Goal: Information Seeking & Learning: Learn about a topic

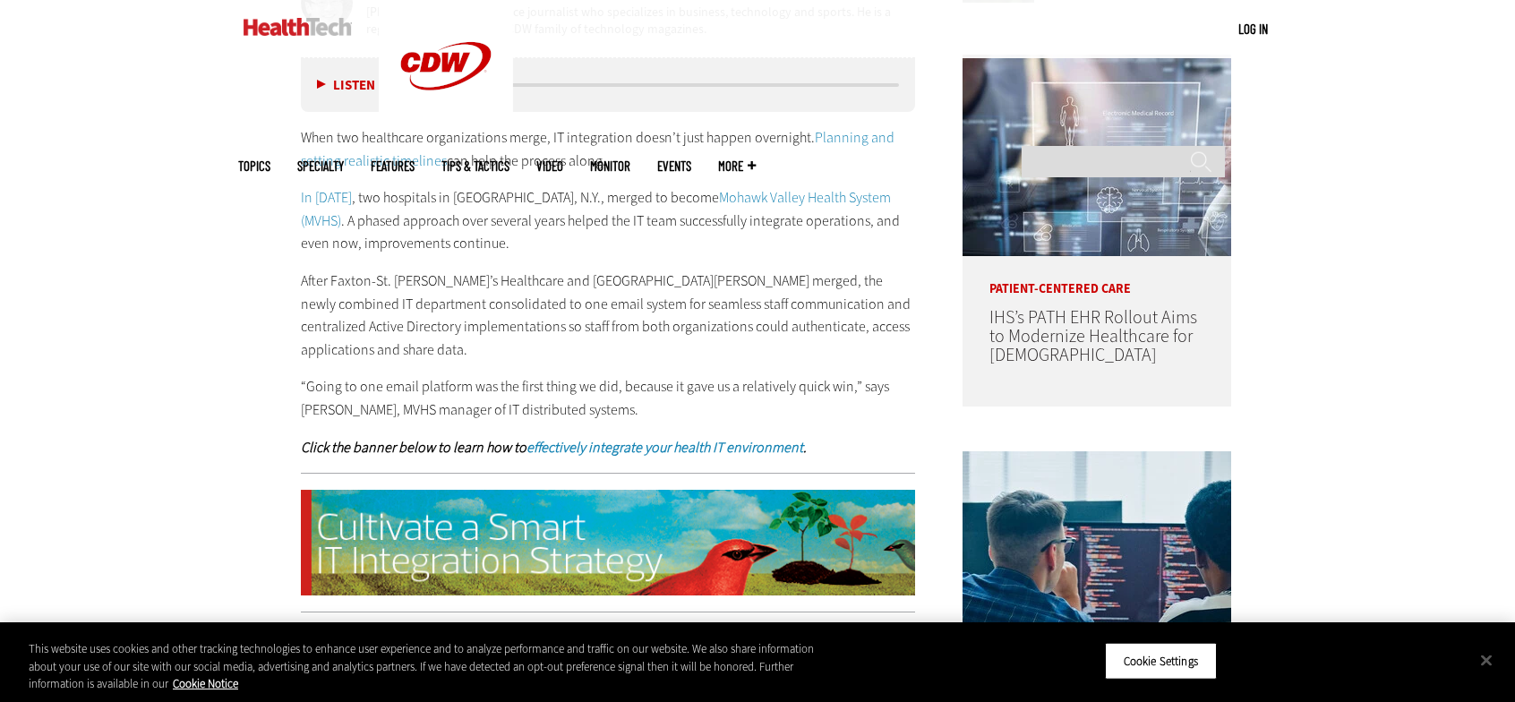
scroll to position [1075, 0]
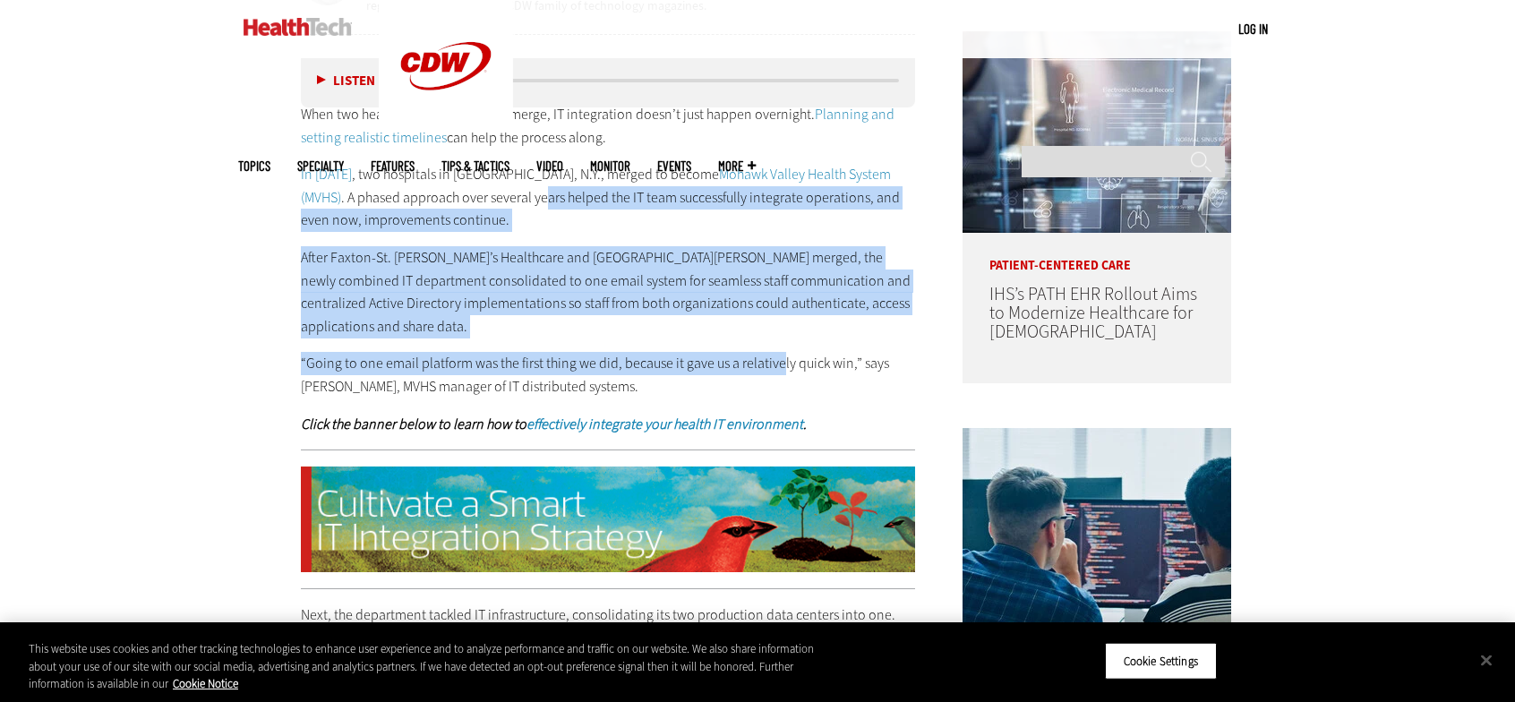
drag, startPoint x: 446, startPoint y: 194, endPoint x: 781, endPoint y: 359, distance: 373.2
click at [781, 359] on div "When two healthcare organizations merge, IT integration doesn’t just happen ove…" at bounding box center [608, 269] width 614 height 332
click at [689, 367] on p "“Going to one email platform was the first thing we did, because it gave us a r…" at bounding box center [608, 375] width 614 height 46
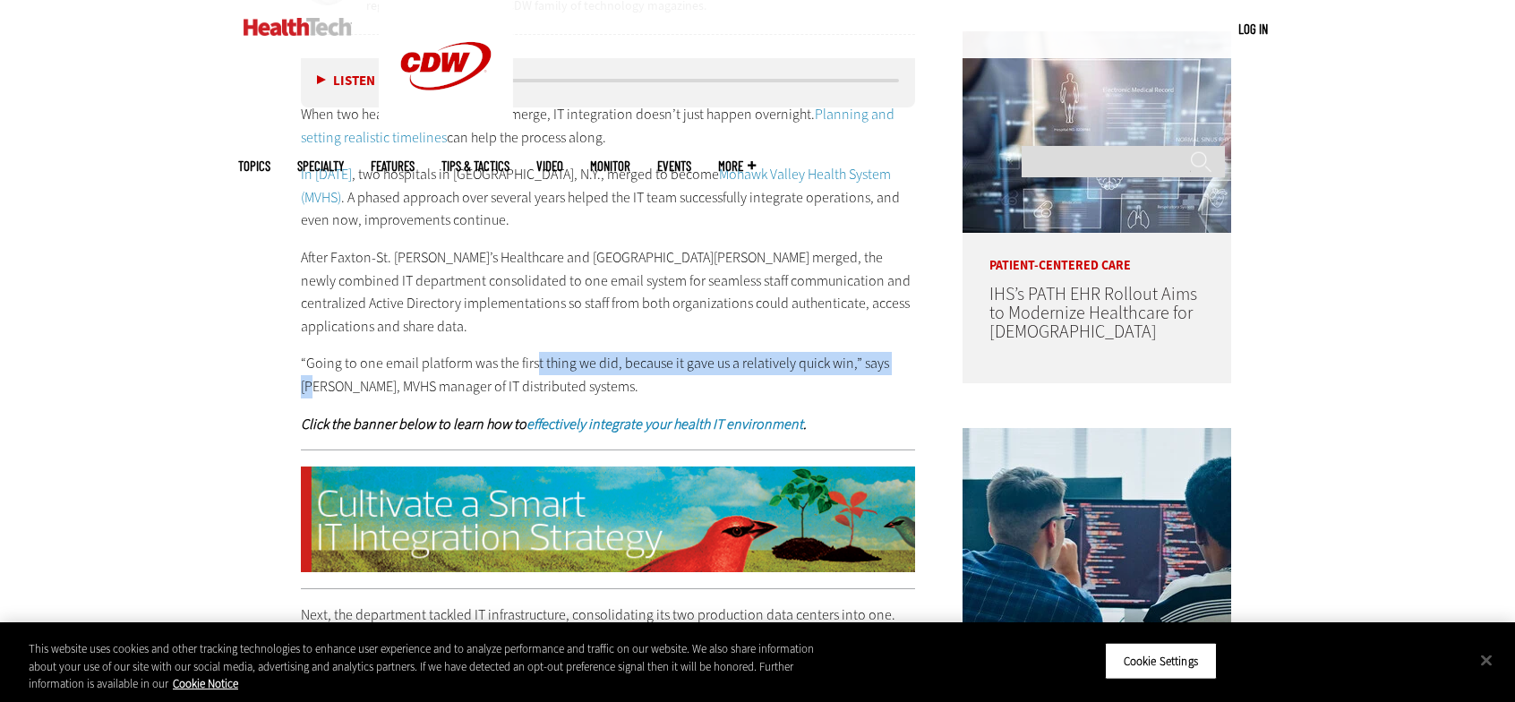
drag, startPoint x: 536, startPoint y: 350, endPoint x: 898, endPoint y: 370, distance: 362.3
click at [898, 370] on div "When two healthcare organizations merge, IT integration doesn’t just happen ove…" at bounding box center [608, 269] width 614 height 332
click at [874, 377] on p "“Going to one email platform was the first thing we did, because it gave us a r…" at bounding box center [608, 375] width 614 height 46
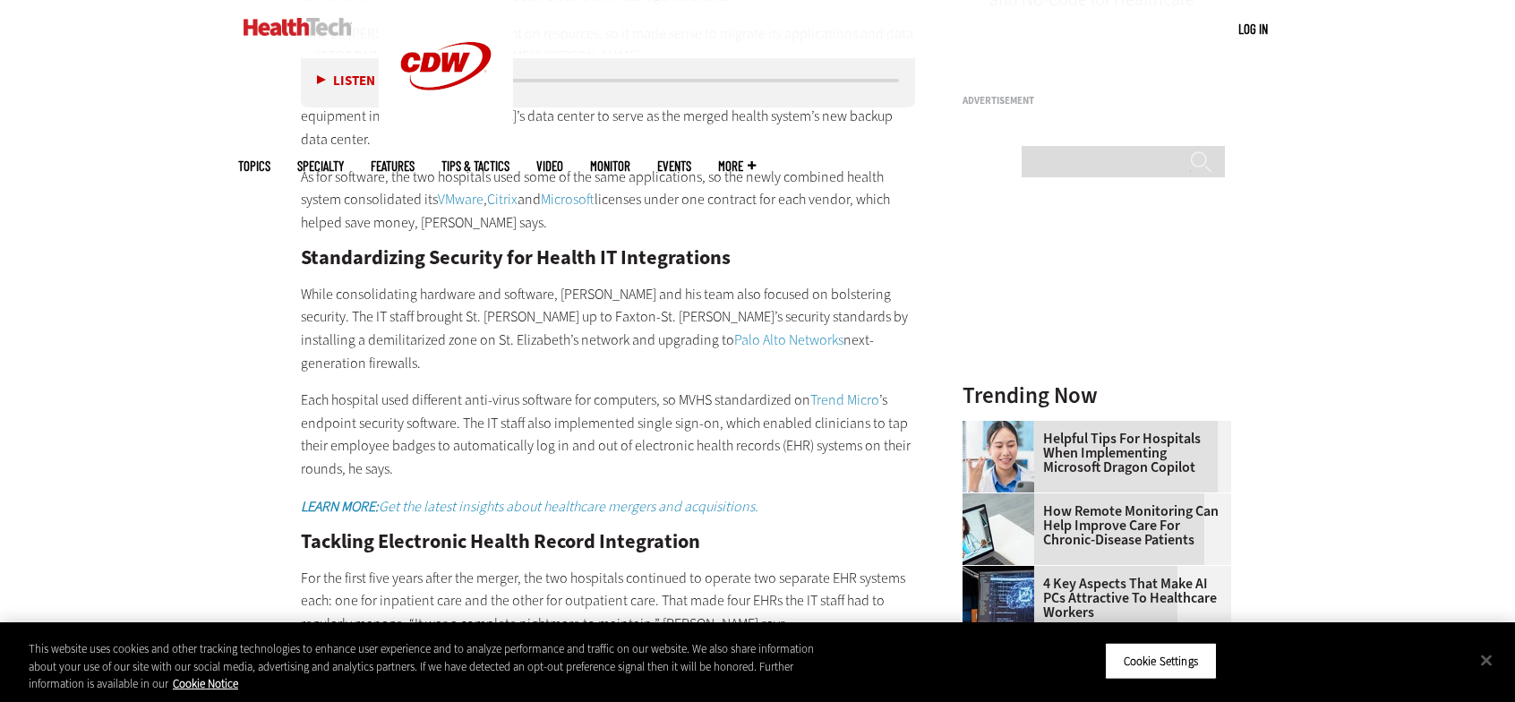
scroll to position [1791, 0]
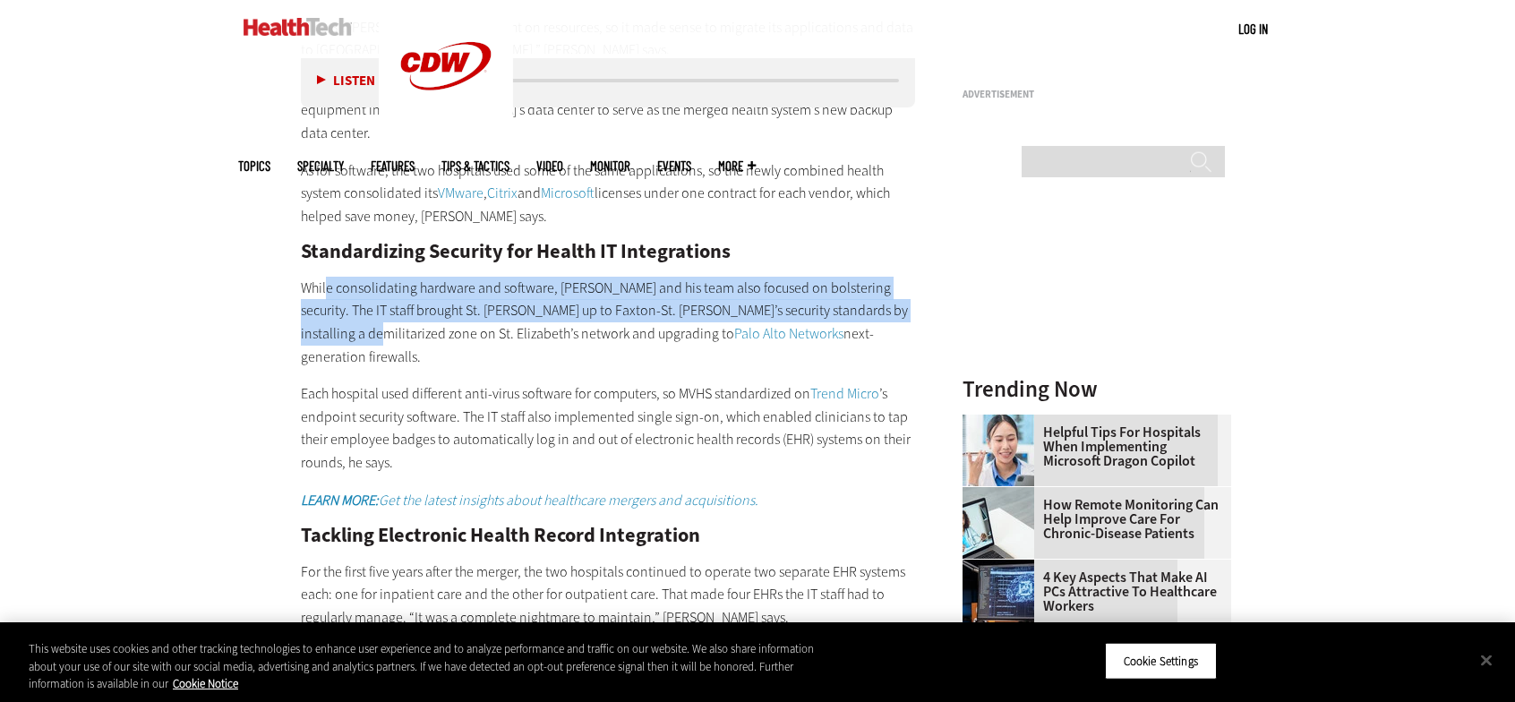
drag, startPoint x: 330, startPoint y: 273, endPoint x: 904, endPoint y: 283, distance: 575.0
click at [904, 283] on p "While consolidating hardware and software, [PERSON_NAME] and his team also focu…" at bounding box center [608, 322] width 614 height 91
click at [712, 289] on p "While consolidating hardware and software, [PERSON_NAME] and his team also focu…" at bounding box center [608, 322] width 614 height 91
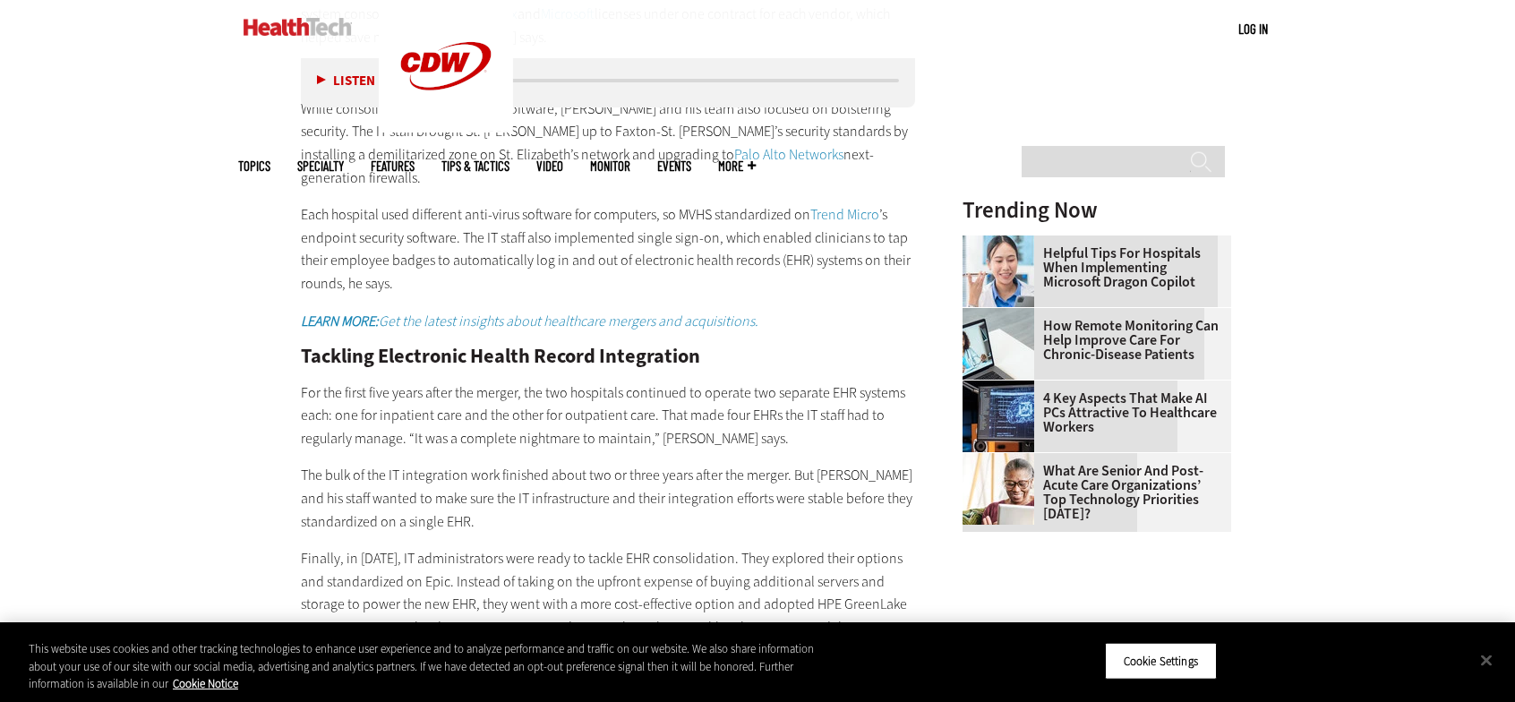
scroll to position [2060, 0]
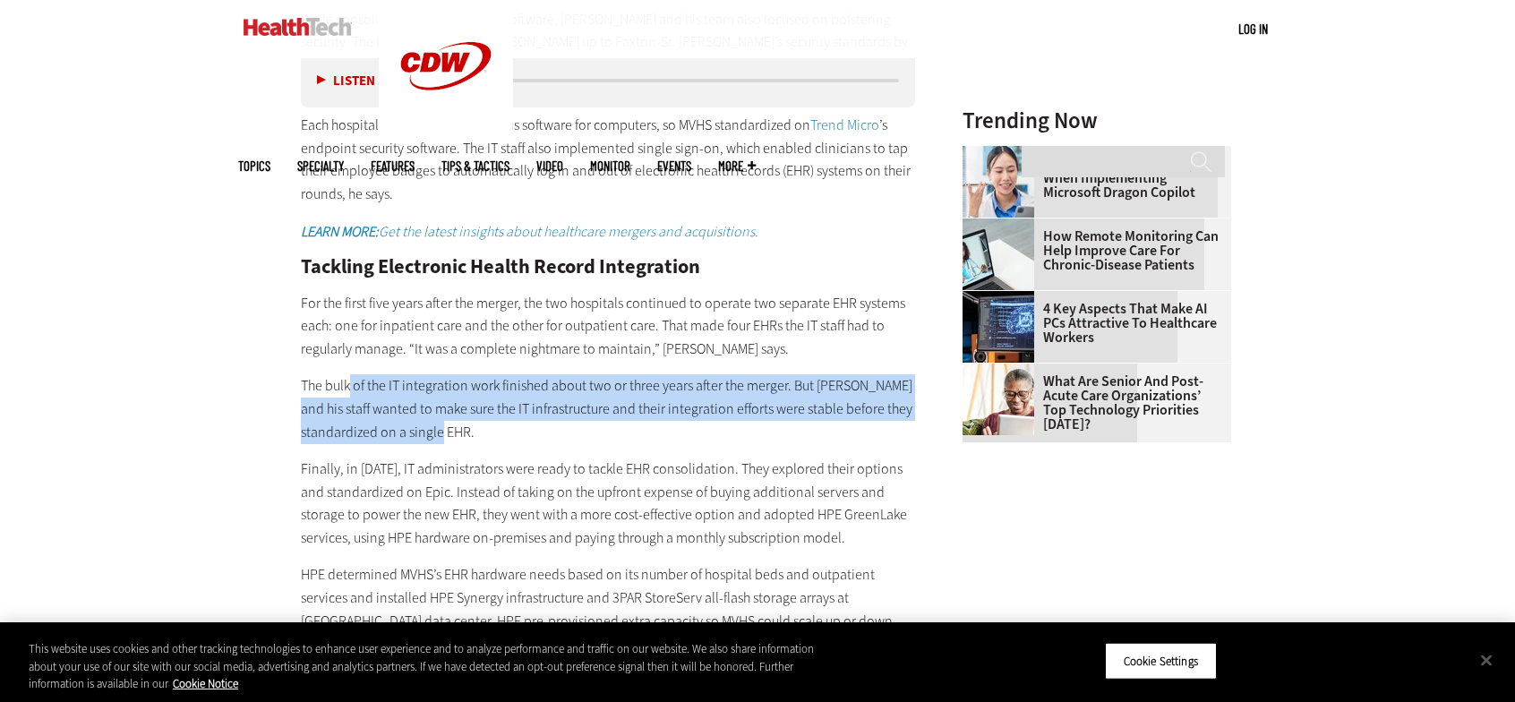
drag, startPoint x: 350, startPoint y: 339, endPoint x: 618, endPoint y: 391, distance: 272.7
click at [618, 391] on p "The bulk of the IT integration work finished about two or three years after the…" at bounding box center [608, 408] width 614 height 69
drag, startPoint x: 618, startPoint y: 391, endPoint x: 609, endPoint y: 386, distance: 10.4
click at [618, 391] on p "The bulk of the IT integration work finished about two or three years after the…" at bounding box center [608, 408] width 614 height 69
click at [581, 374] on p "The bulk of the IT integration work finished about two or three years after the…" at bounding box center [608, 408] width 614 height 69
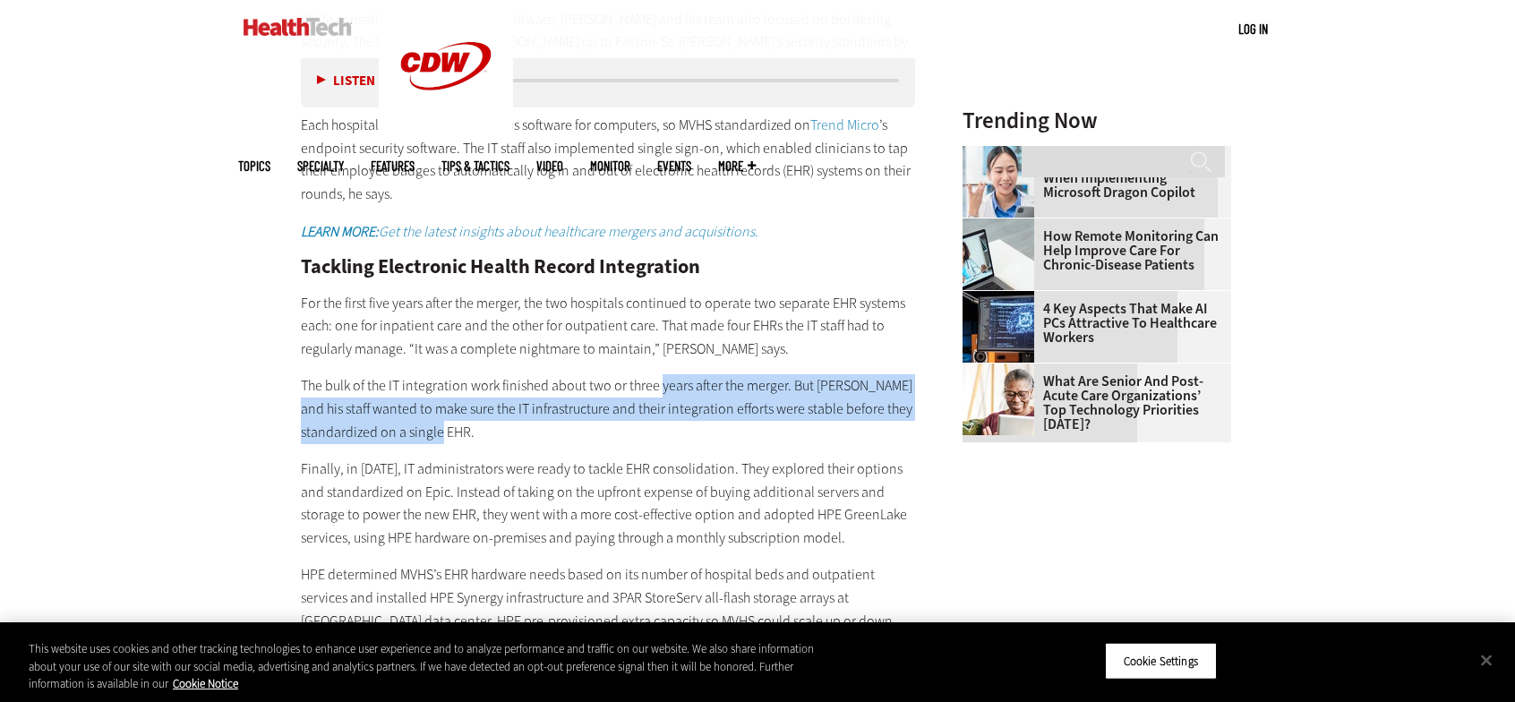
drag, startPoint x: 718, startPoint y: 358, endPoint x: 824, endPoint y: 377, distance: 107.3
click at [824, 377] on p "The bulk of the IT integration work finished about two or three years after the…" at bounding box center [608, 408] width 614 height 69
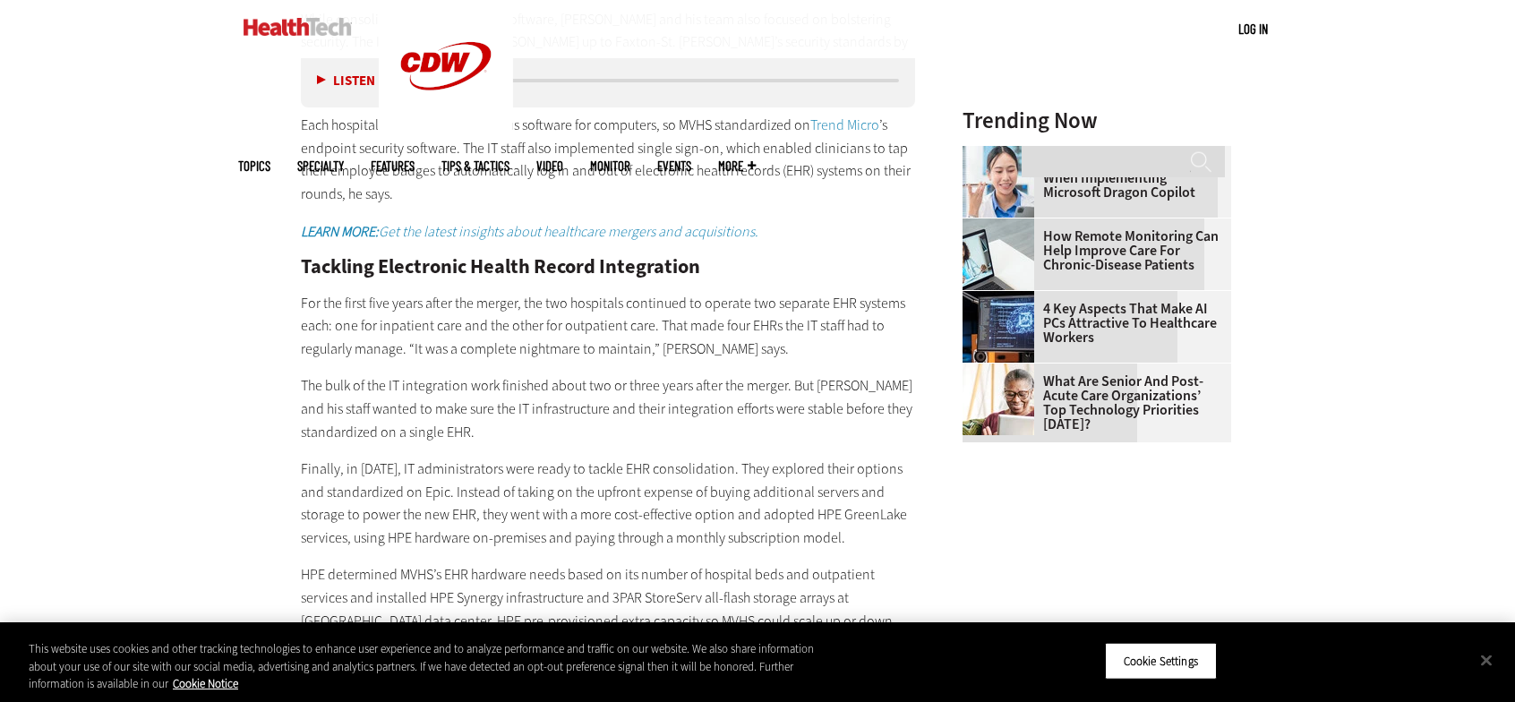
scroll to position [2149, 0]
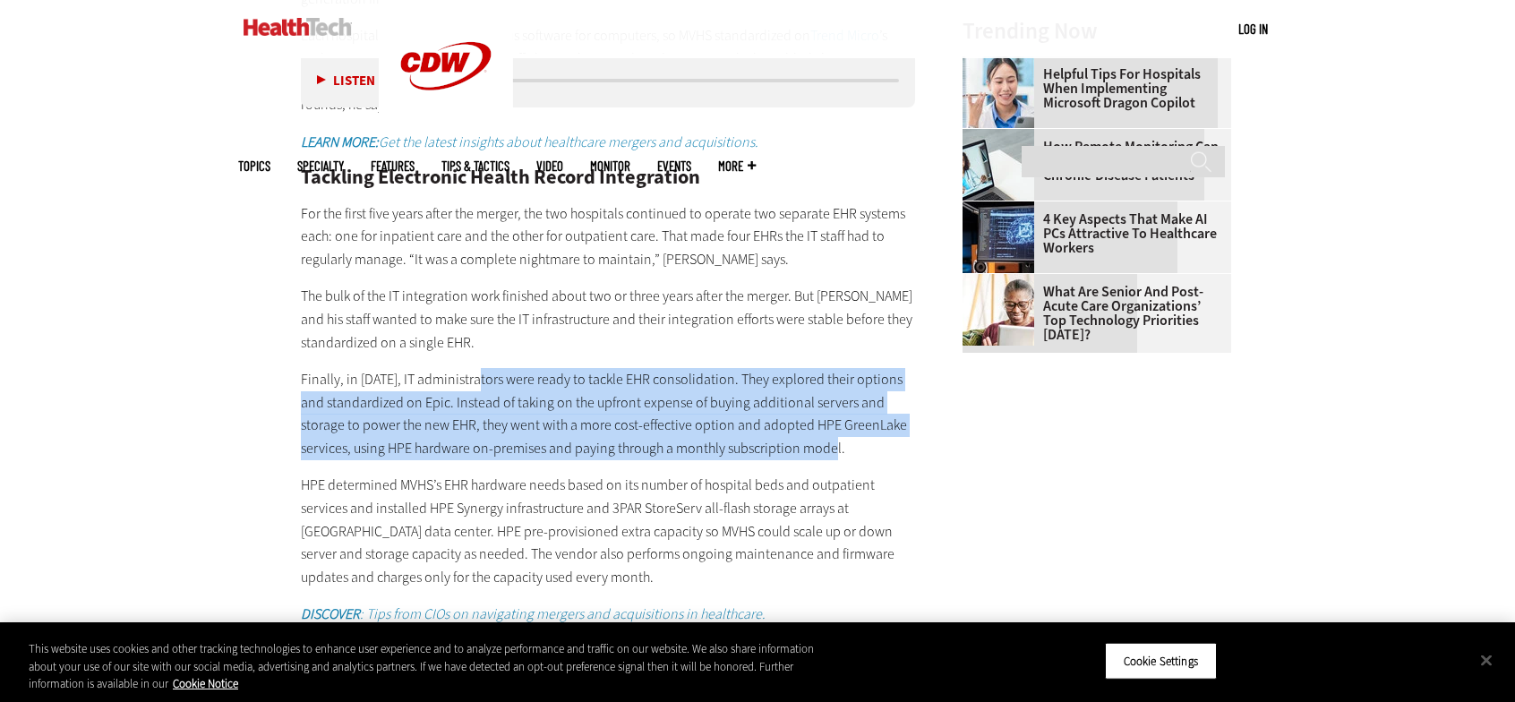
drag, startPoint x: 625, startPoint y: 352, endPoint x: 854, endPoint y: 392, distance: 232.7
click at [854, 392] on p "Finally, in [DATE], IT administrators were ready to tackle EHR consolidation. T…" at bounding box center [608, 413] width 614 height 91
